Goal: Task Accomplishment & Management: Manage account settings

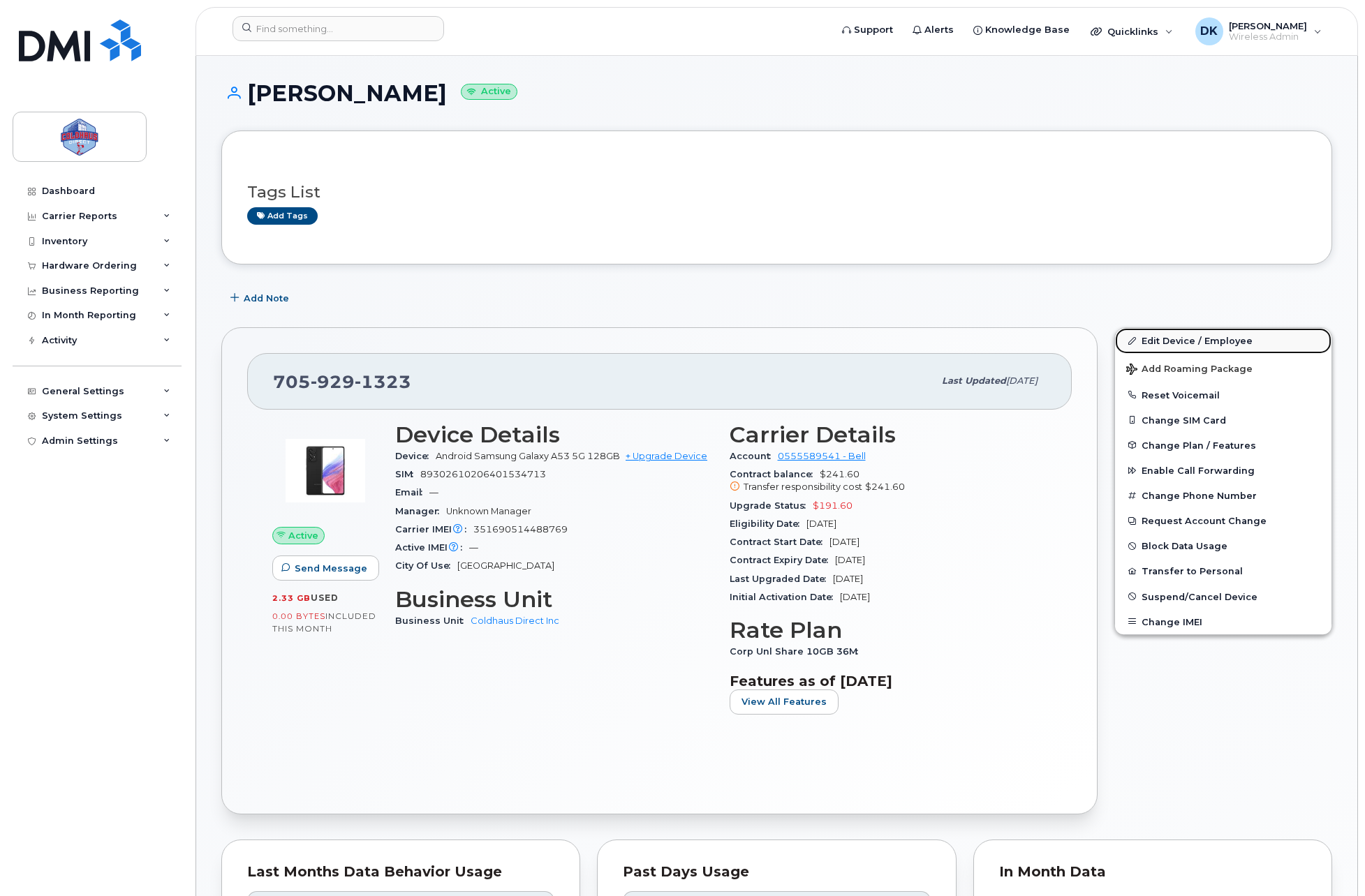
drag, startPoint x: 1223, startPoint y: 334, endPoint x: 1197, endPoint y: 329, distance: 26.5
click at [1223, 334] on link "Edit Device / Employee" at bounding box center [1223, 340] width 216 height 25
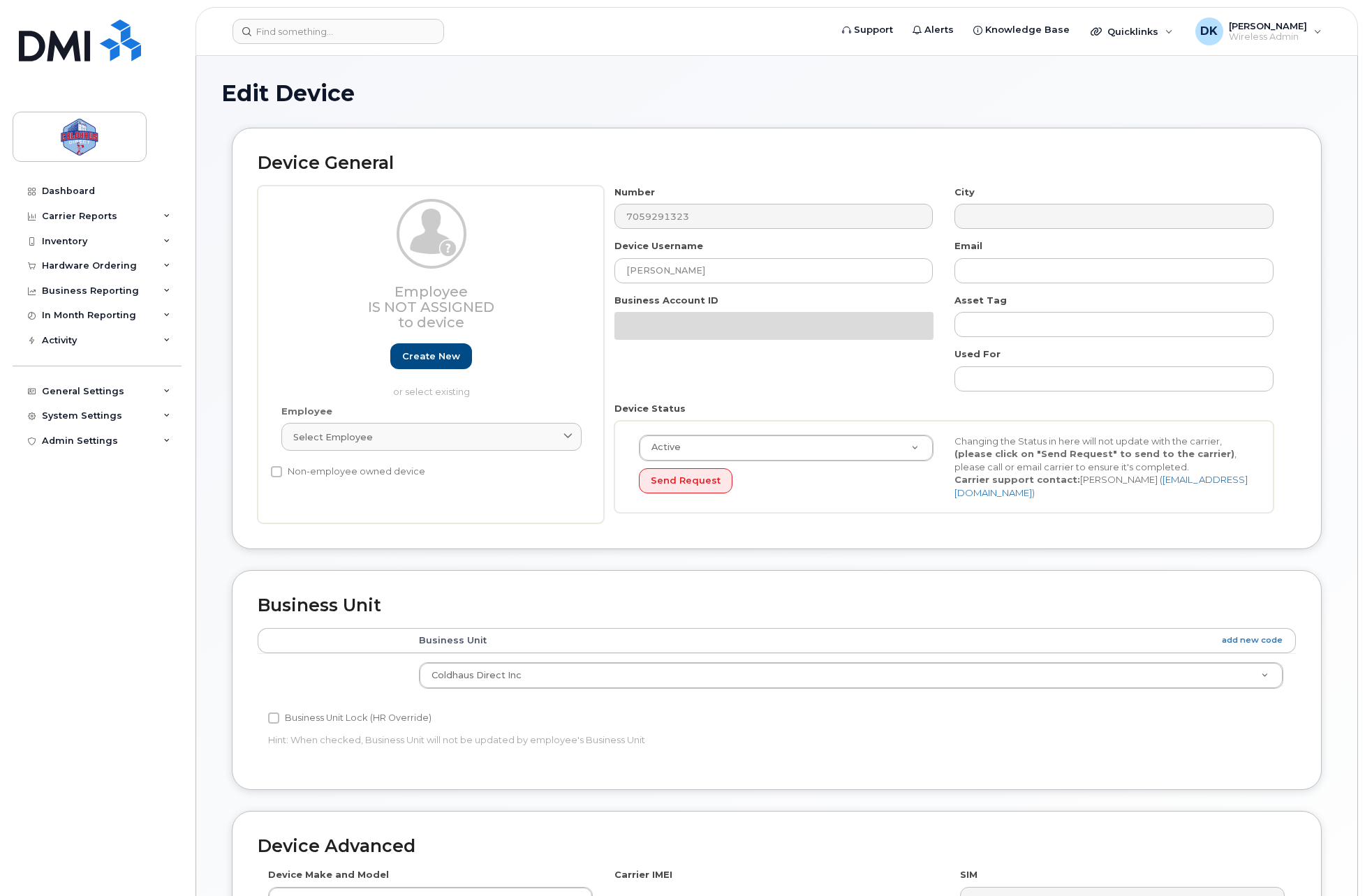
select select "43849"
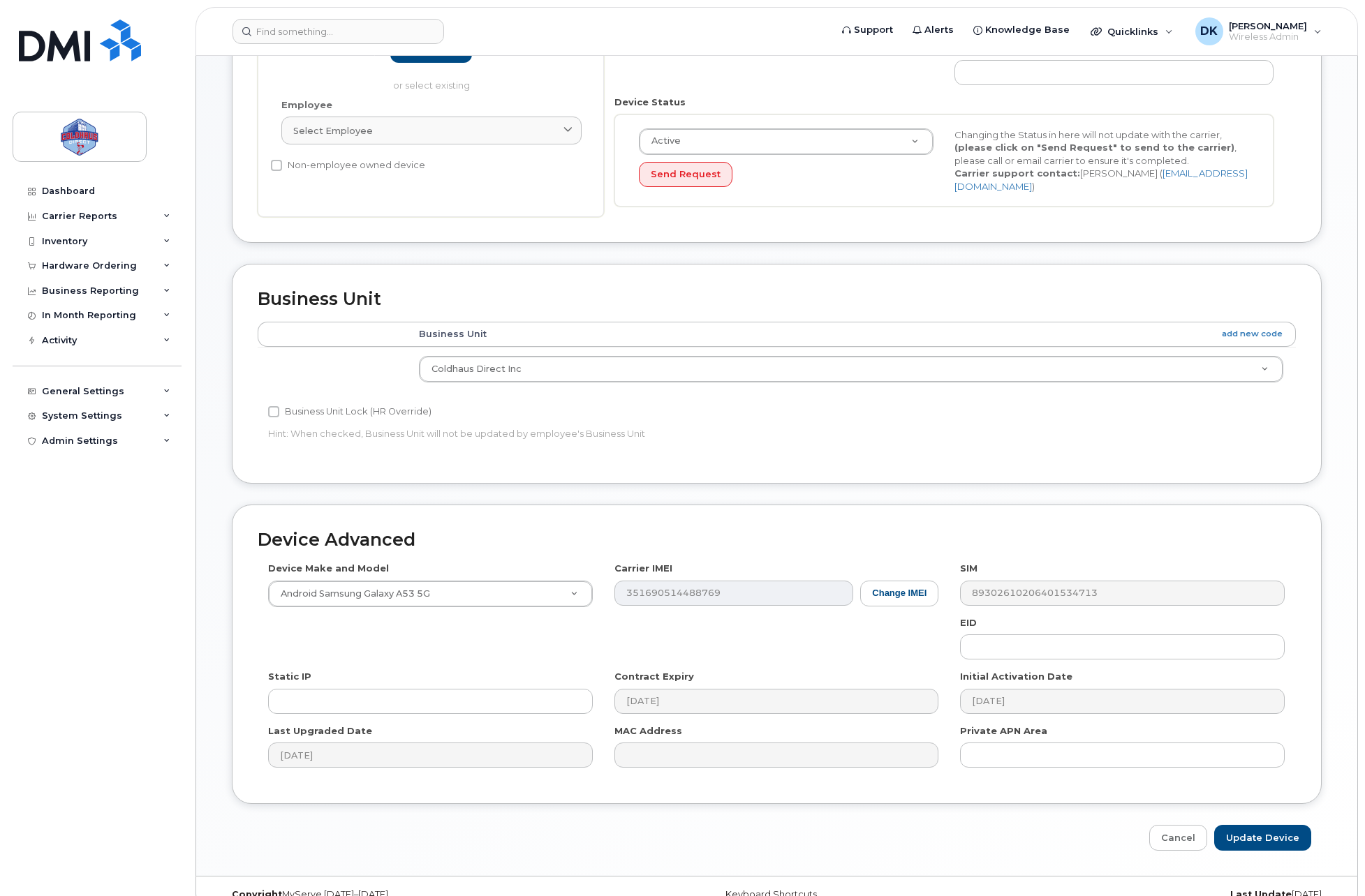
scroll to position [325, 0]
